Goal: Information Seeking & Learning: Learn about a topic

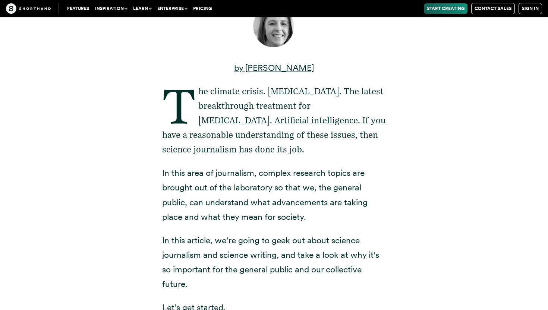
scroll to position [187, 0]
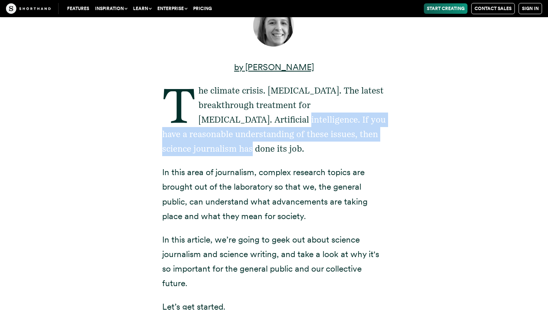
drag, startPoint x: 253, startPoint y: 155, endPoint x: 249, endPoint y: 123, distance: 31.9
click at [249, 123] on p "The climate crisis. [MEDICAL_DATA]. The latest breakthrough treatment for [MEDI…" at bounding box center [273, 119] width 223 height 73
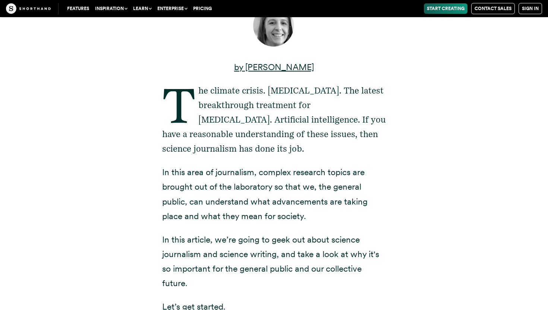
click at [259, 160] on div "by [PERSON_NAME] The climate crisis. [MEDICAL_DATA]. The latest breakthrough tr…" at bounding box center [273, 205] width 223 height 405
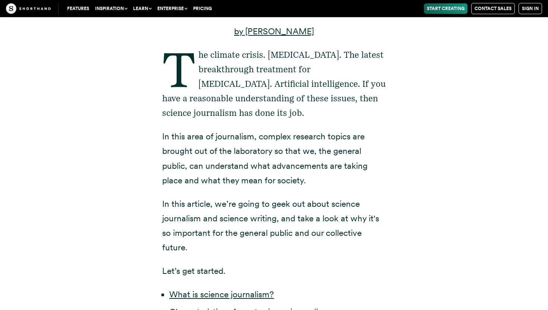
scroll to position [223, 0]
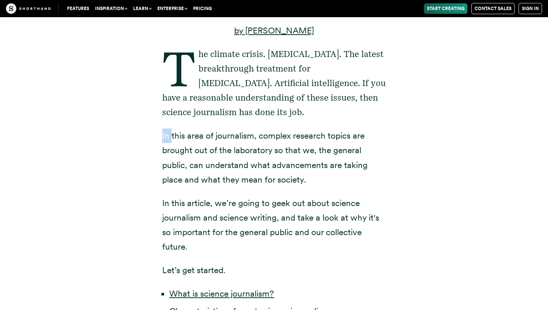
drag, startPoint x: 160, startPoint y: 135, endPoint x: 170, endPoint y: 138, distance: 10.8
click at [171, 138] on div "by [PERSON_NAME] The climate crisis. [MEDICAL_DATA]. The latest breakthrough tr…" at bounding box center [273, 175] width 253 height 452
click at [196, 168] on p "In this area of journalism, complex research topics are brought out of the labo…" at bounding box center [273, 158] width 223 height 58
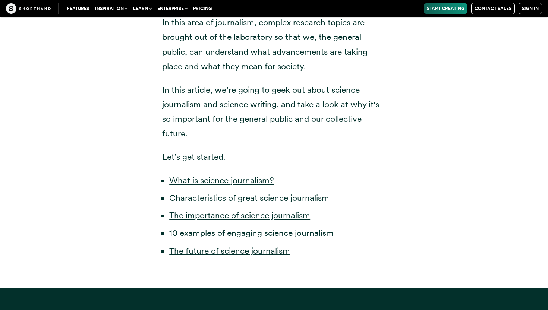
scroll to position [336, 0]
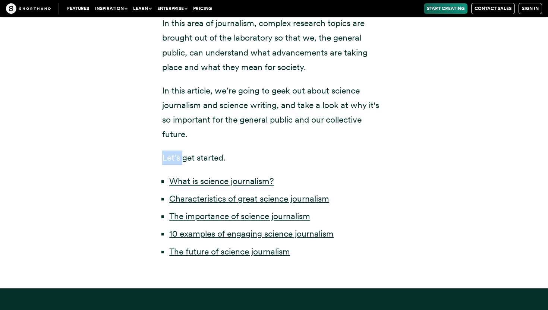
drag, startPoint x: 161, startPoint y: 161, endPoint x: 182, endPoint y: 161, distance: 20.9
click at [182, 161] on div "by [PERSON_NAME] The climate crisis. [MEDICAL_DATA]. The latest breakthrough tr…" at bounding box center [273, 62] width 253 height 452
click at [196, 165] on div "by [PERSON_NAME] The climate crisis. [MEDICAL_DATA]. The latest breakthrough tr…" at bounding box center [273, 56] width 223 height 405
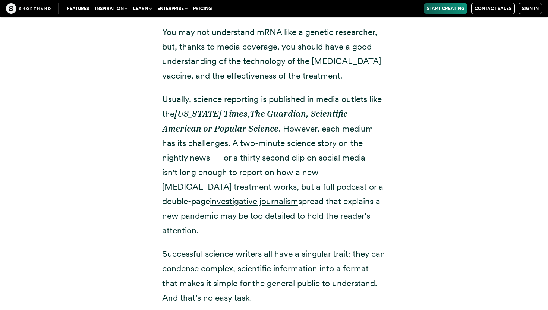
scroll to position [1010, 0]
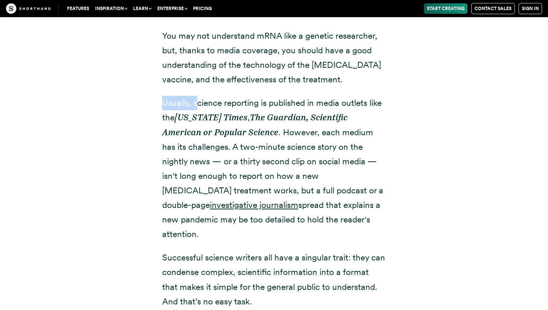
drag, startPoint x: 164, startPoint y: 106, endPoint x: 196, endPoint y: 107, distance: 32.8
click at [196, 107] on p "Usually, science reporting is published in media outlets like the [US_STATE] Ti…" at bounding box center [273, 169] width 223 height 146
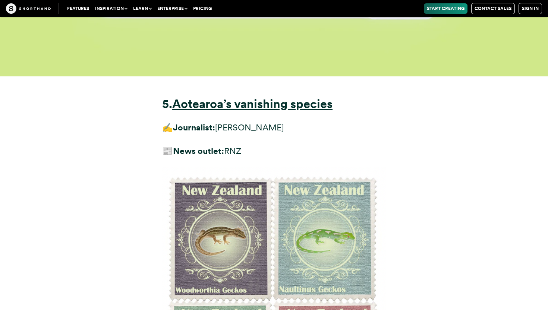
scroll to position [8108, 0]
